Goal: Find contact information: Find contact information

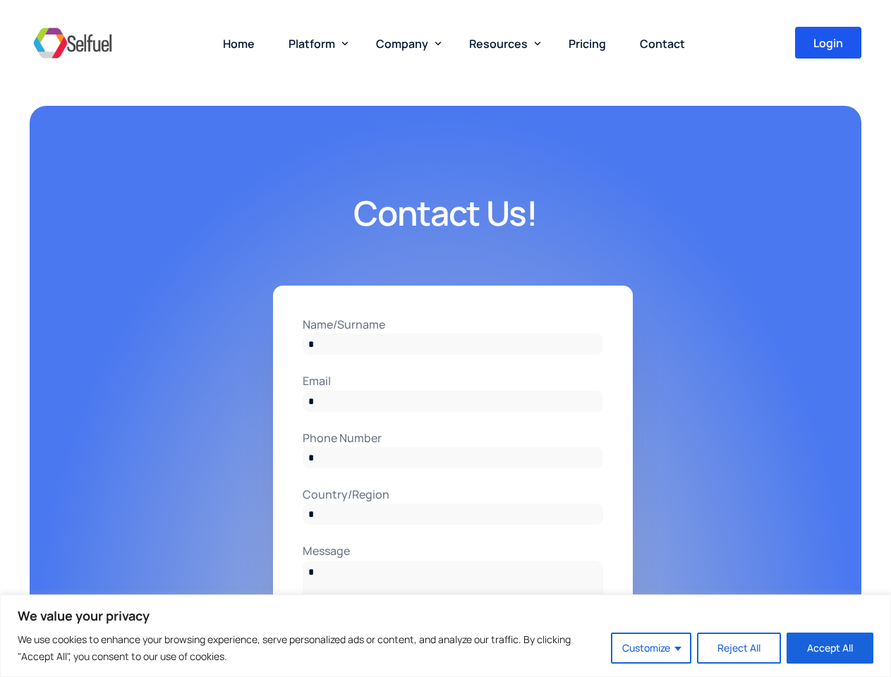
click at [445, 339] on input "Name/Surname" at bounding box center [453, 344] width 300 height 21
click at [652, 648] on button "Customize" at bounding box center [651, 648] width 80 height 31
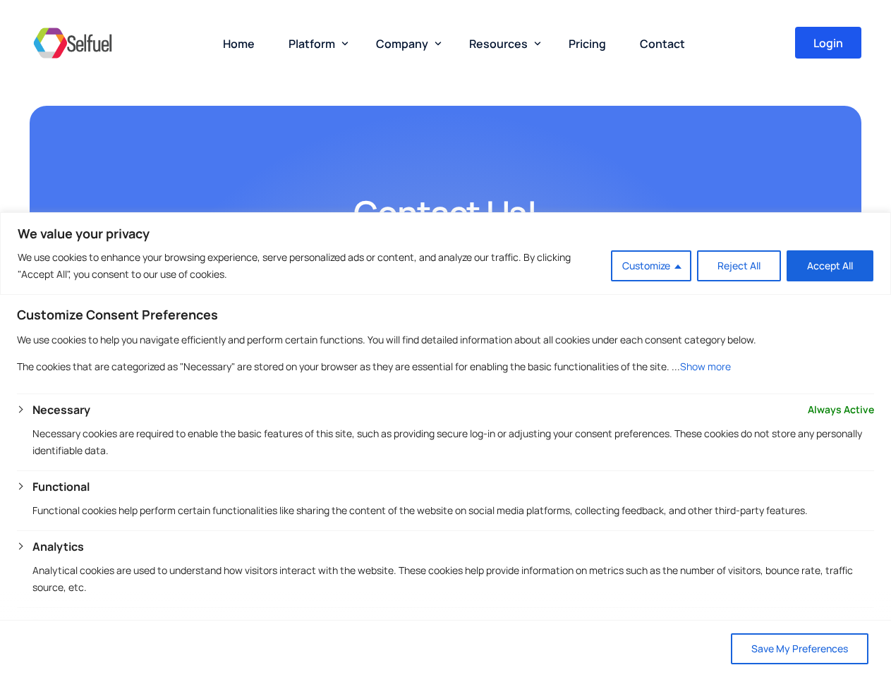
click at [315, 43] on span "Platform" at bounding box center [311, 44] width 47 height 16
click at [406, 43] on span "Company" at bounding box center [402, 44] width 52 height 16
click at [501, 43] on span "Resources" at bounding box center [498, 44] width 59 height 16
